Goal: Task Accomplishment & Management: Manage account settings

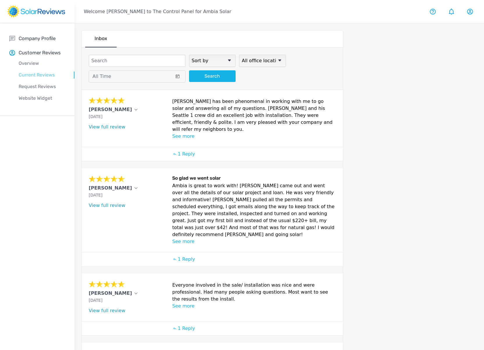
click at [29, 73] on p "Current Reviews" at bounding box center [41, 75] width 65 height 7
click at [30, 64] on p "Overview" at bounding box center [41, 63] width 65 height 7
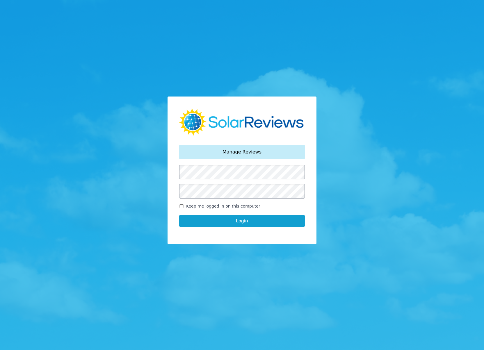
click at [259, 271] on div "Your password has been reset. Manage Reviews Keep me logged in on this computer…" at bounding box center [242, 175] width 484 height 350
click at [243, 220] on button "Login" at bounding box center [242, 221] width 126 height 12
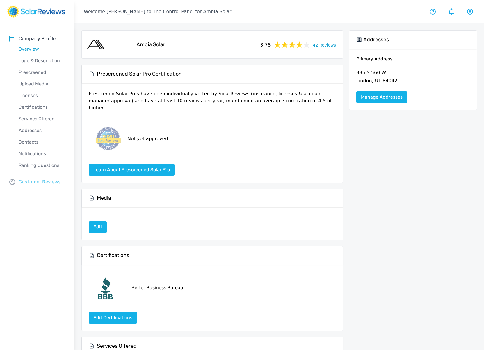
click at [36, 184] on p "Customer Reviews" at bounding box center [40, 181] width 42 height 7
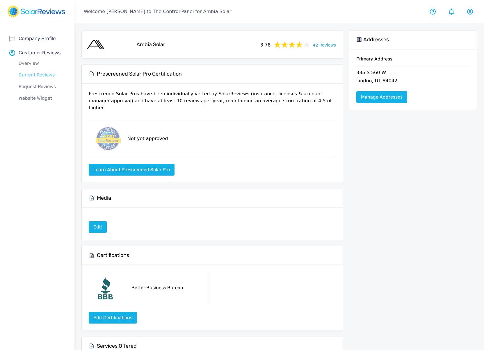
click at [35, 74] on p "Current Reviews" at bounding box center [41, 75] width 65 height 7
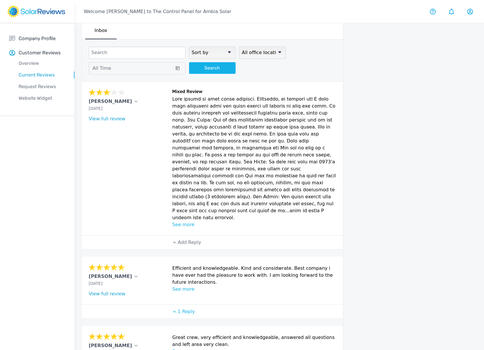
scroll to position [8, 0]
drag, startPoint x: 191, startPoint y: 163, endPoint x: 235, endPoint y: 162, distance: 43.9
click at [235, 162] on p at bounding box center [254, 158] width 164 height 126
click at [246, 162] on p at bounding box center [254, 158] width 164 height 126
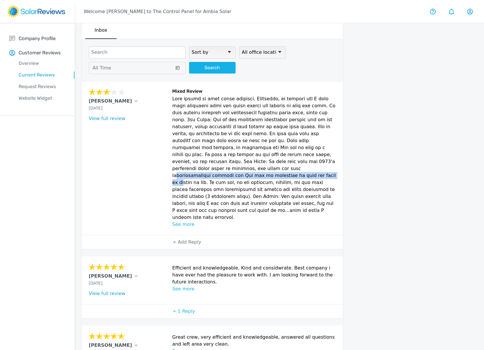
drag, startPoint x: 272, startPoint y: 163, endPoint x: 270, endPoint y: 169, distance: 6.7
click at [270, 169] on p at bounding box center [254, 158] width 164 height 126
click at [239, 169] on p at bounding box center [254, 158] width 164 height 126
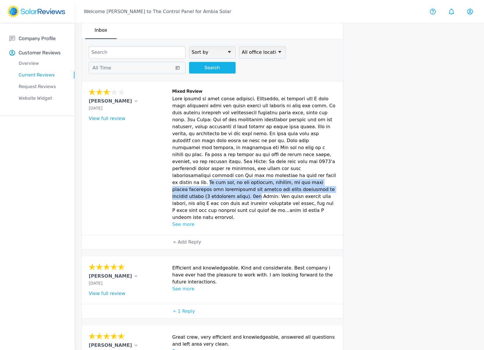
drag, startPoint x: 299, startPoint y: 169, endPoint x: 296, endPoint y: 180, distance: 11.1
click at [296, 180] on p at bounding box center [254, 158] width 164 height 126
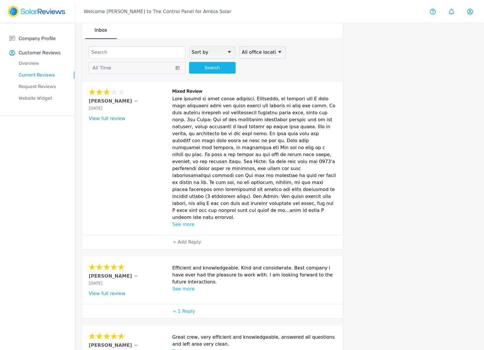
click at [304, 181] on p at bounding box center [254, 158] width 164 height 126
drag, startPoint x: 222, startPoint y: 190, endPoint x: 242, endPoint y: 189, distance: 20.1
click at [242, 189] on p at bounding box center [254, 158] width 164 height 126
click at [245, 190] on p at bounding box center [254, 158] width 164 height 126
drag, startPoint x: 251, startPoint y: 190, endPoint x: 270, endPoint y: 191, distance: 19.5
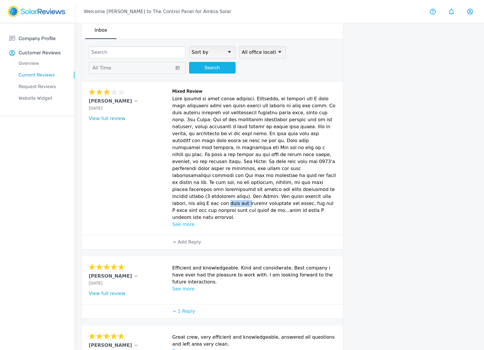
click at [270, 191] on p at bounding box center [254, 158] width 164 height 126
click at [277, 191] on p at bounding box center [254, 158] width 164 height 126
drag, startPoint x: 180, startPoint y: 197, endPoint x: 252, endPoint y: 197, distance: 72.7
click at [252, 197] on p at bounding box center [254, 158] width 164 height 126
drag, startPoint x: 218, startPoint y: 198, endPoint x: 257, endPoint y: 202, distance: 39.8
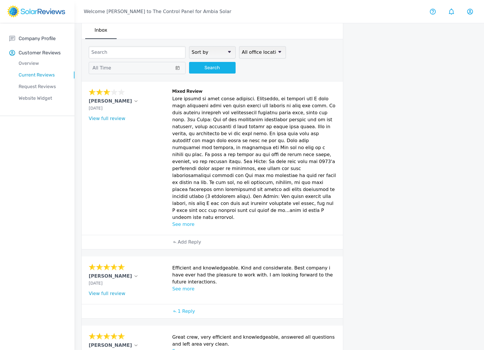
click at [257, 202] on p at bounding box center [254, 158] width 164 height 126
